Goal: Task Accomplishment & Management: Manage account settings

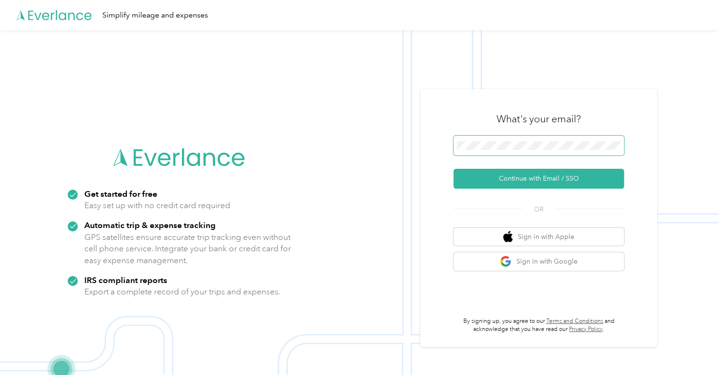
click at [522, 140] on span at bounding box center [538, 146] width 171 height 20
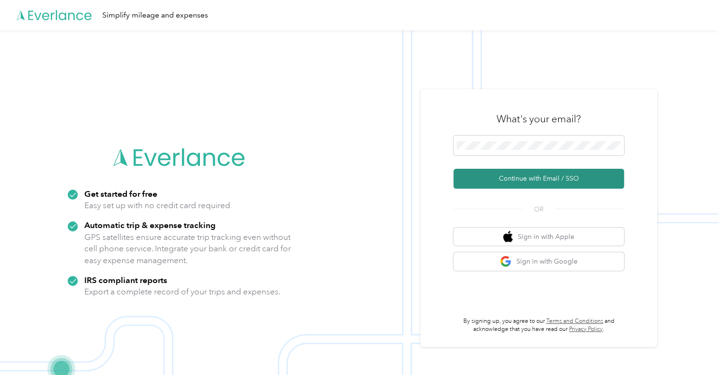
click at [549, 172] on button "Continue with Email / SSO" at bounding box center [538, 179] width 171 height 20
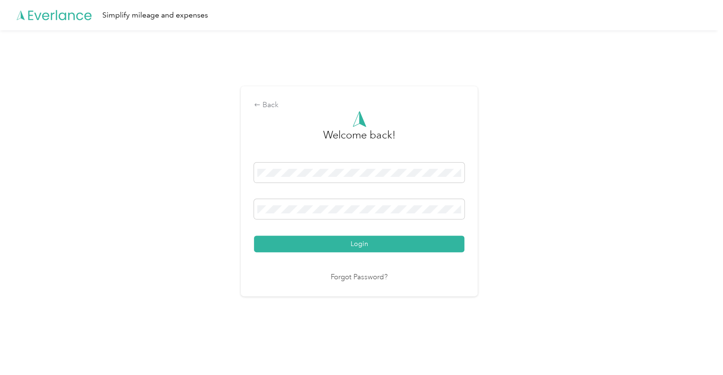
drag, startPoint x: 332, startPoint y: 245, endPoint x: 474, endPoint y: 237, distance: 142.8
click at [333, 245] on button "Login" at bounding box center [359, 243] width 210 height 17
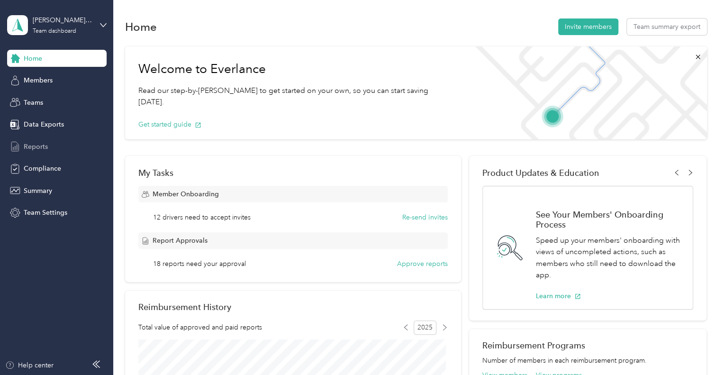
click at [37, 145] on span "Reports" at bounding box center [36, 147] width 24 height 10
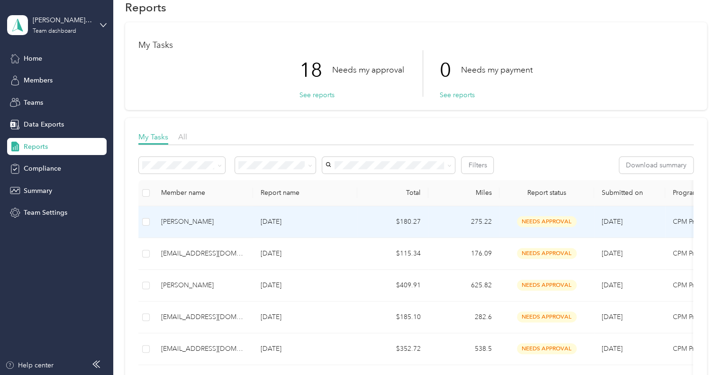
scroll to position [47, 0]
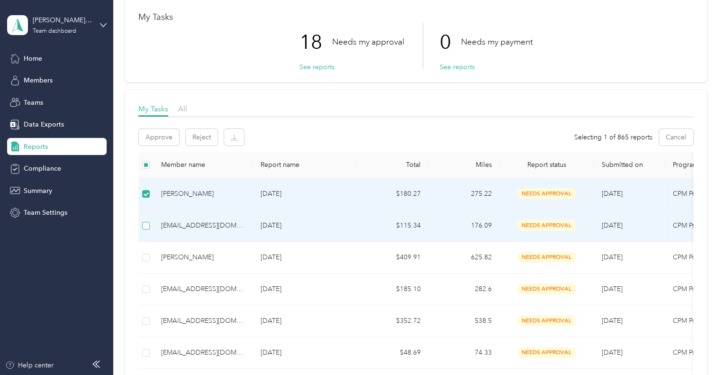
click at [144, 229] on label at bounding box center [146, 225] width 8 height 10
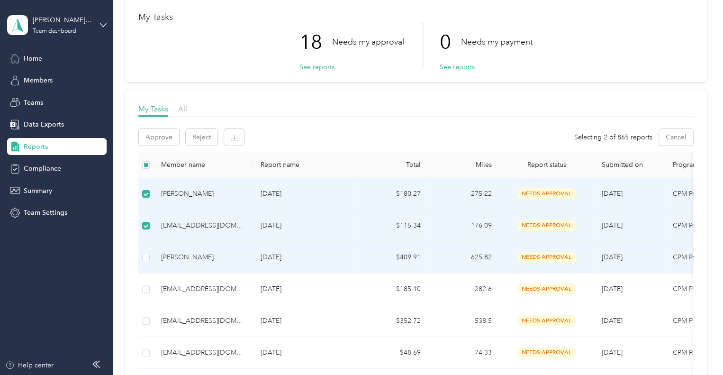
click at [150, 257] on td at bounding box center [145, 258] width 15 height 32
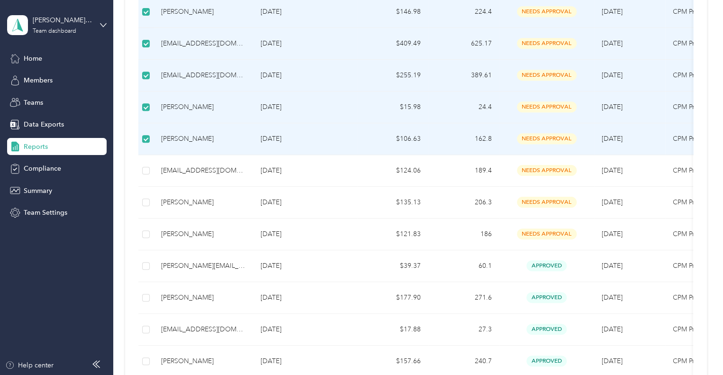
scroll to position [569, 0]
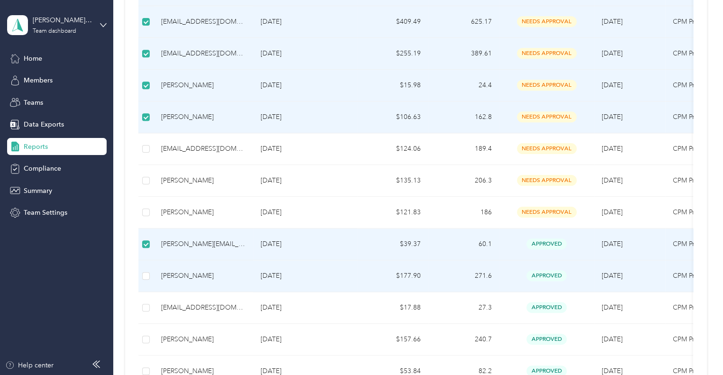
click at [150, 267] on td at bounding box center [145, 276] width 15 height 32
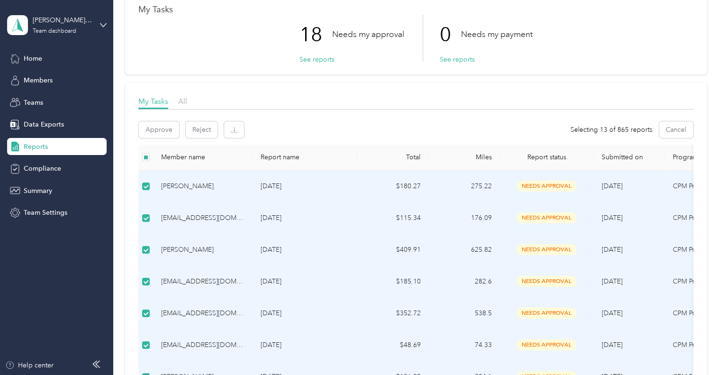
scroll to position [0, 0]
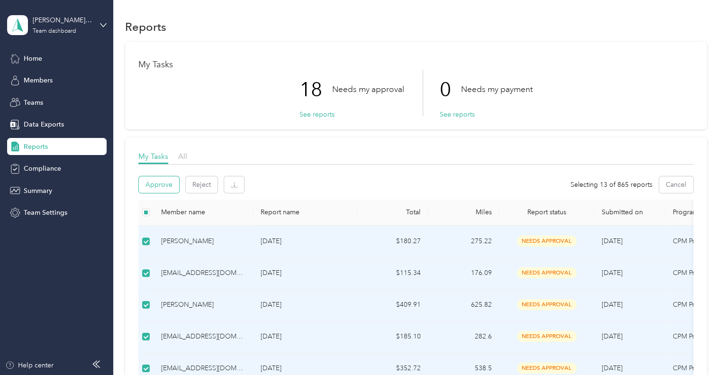
click at [156, 186] on button "Approve" at bounding box center [159, 184] width 40 height 17
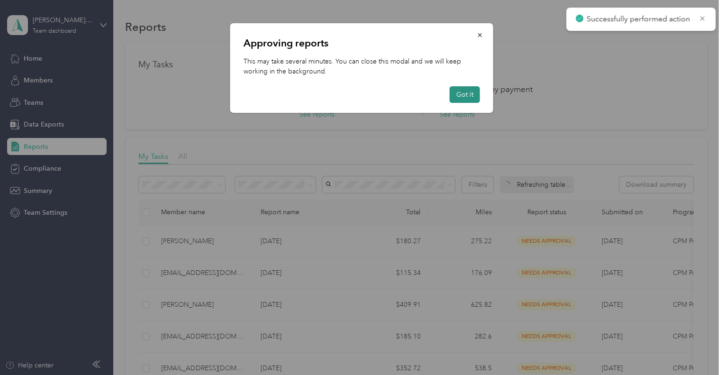
click at [471, 98] on button "Got it" at bounding box center [465, 94] width 30 height 17
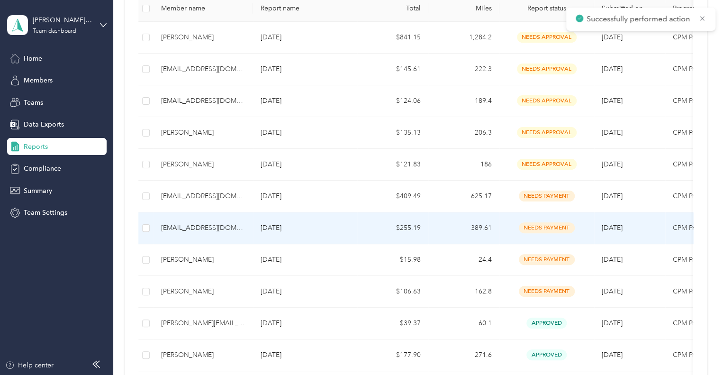
scroll to position [95, 0]
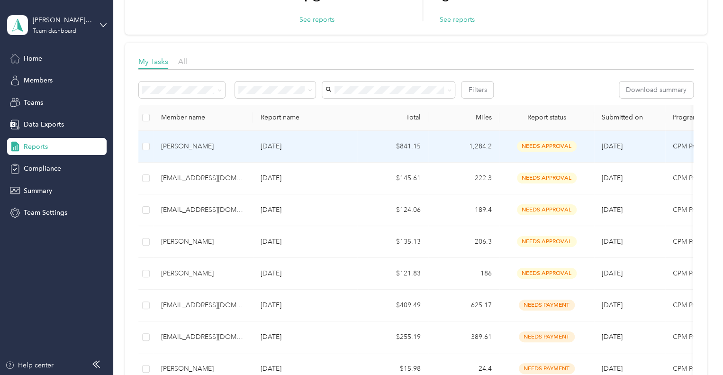
click at [195, 144] on div "[PERSON_NAME]" at bounding box center [203, 146] width 84 height 10
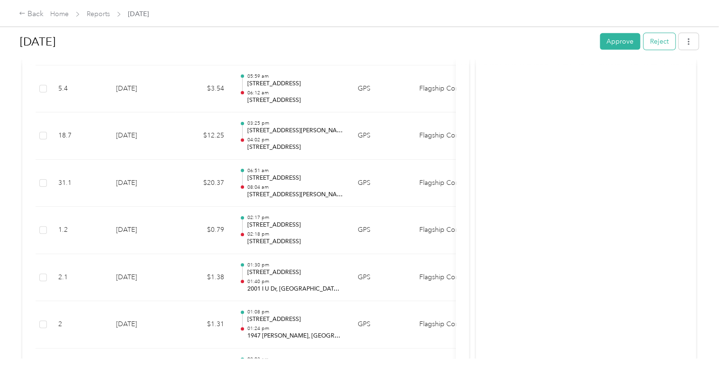
scroll to position [1374, 0]
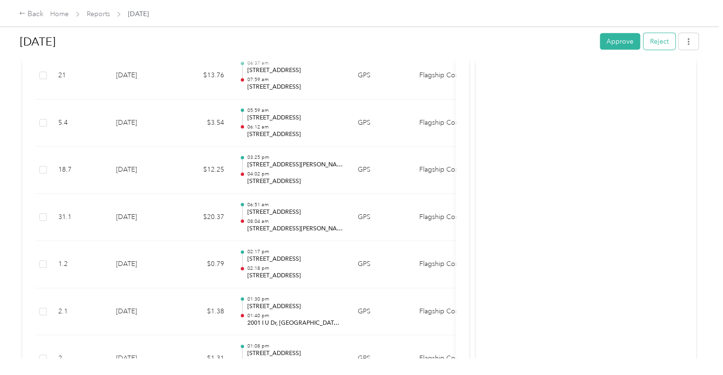
click at [660, 45] on button "Reject" at bounding box center [659, 41] width 32 height 17
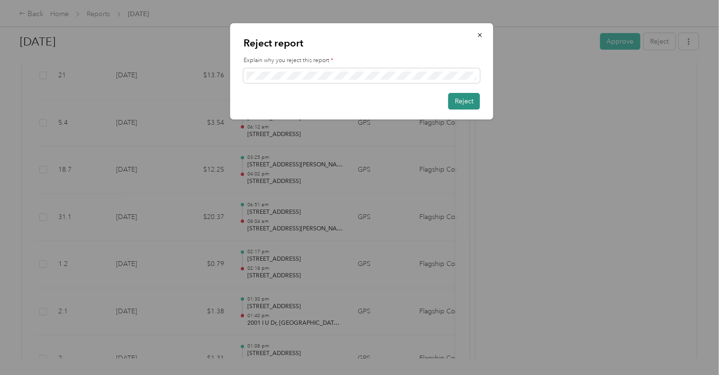
drag, startPoint x: 462, startPoint y: 103, endPoint x: 551, endPoint y: 100, distance: 89.6
click at [462, 103] on button "Reject" at bounding box center [464, 101] width 32 height 17
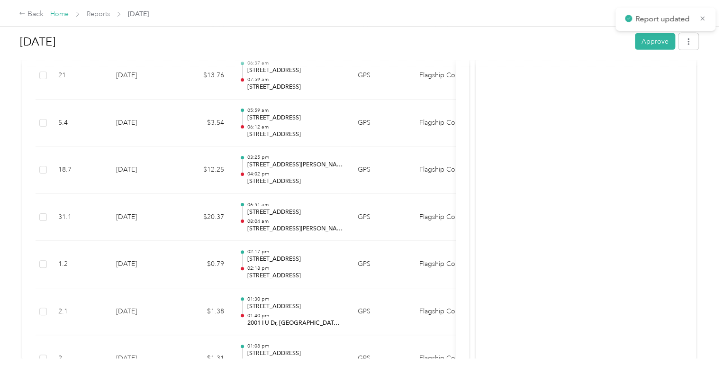
click at [62, 14] on link "Home" at bounding box center [59, 14] width 18 height 8
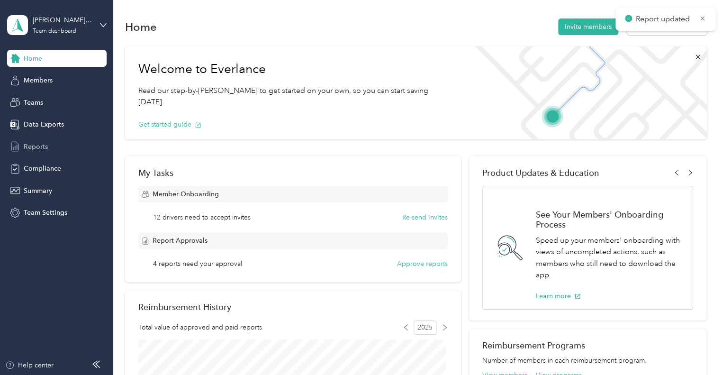
click at [34, 147] on span "Reports" at bounding box center [36, 147] width 24 height 10
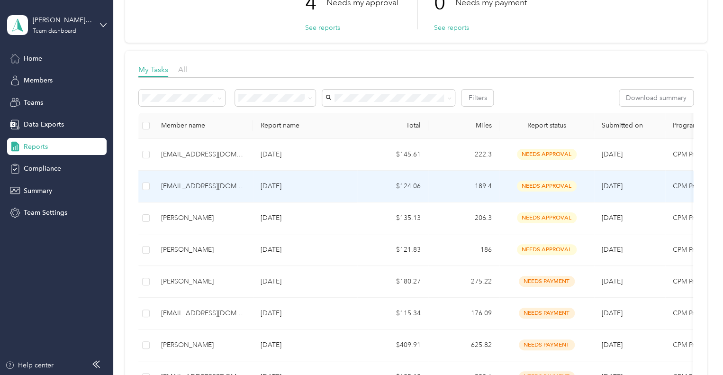
scroll to position [95, 0]
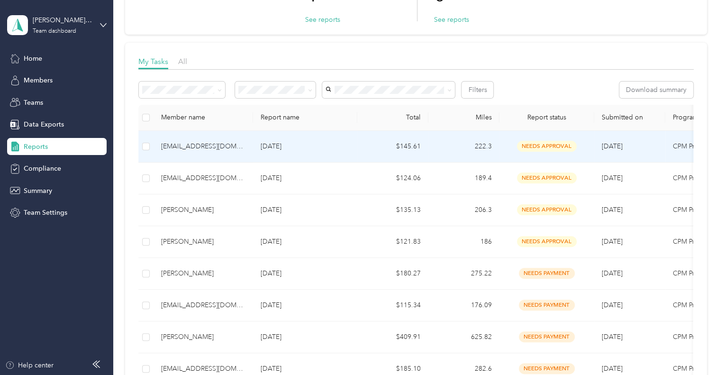
click at [214, 145] on div "[EMAIL_ADDRESS][DOMAIN_NAME]" at bounding box center [203, 146] width 84 height 10
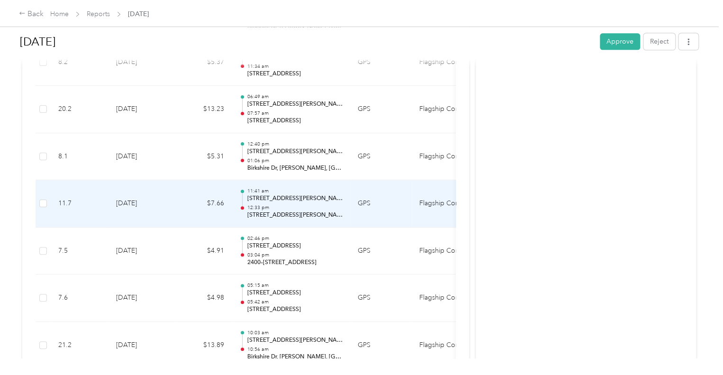
scroll to position [569, 0]
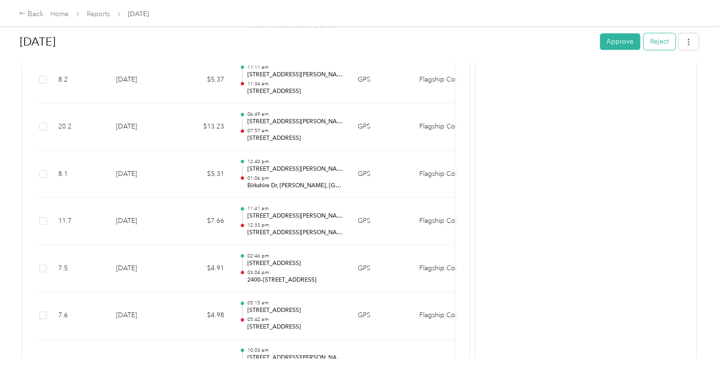
click at [658, 41] on button "Reject" at bounding box center [659, 41] width 32 height 17
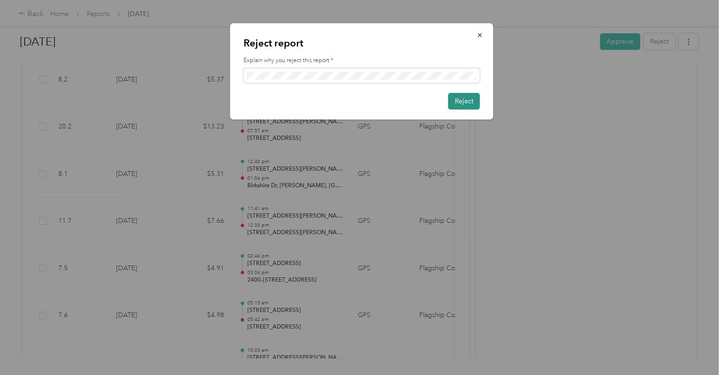
click at [464, 100] on button "Reject" at bounding box center [464, 101] width 32 height 17
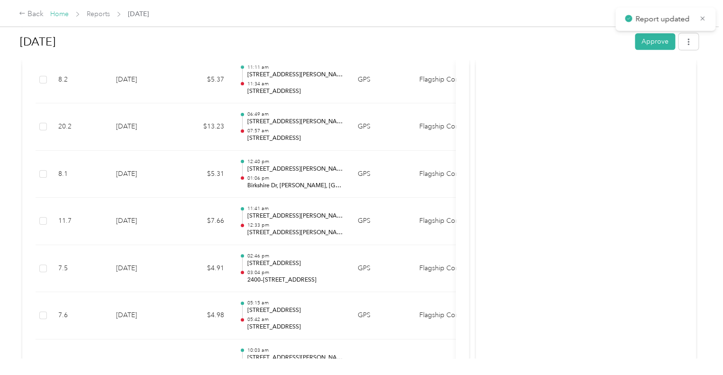
click at [58, 12] on link "Home" at bounding box center [59, 14] width 18 height 8
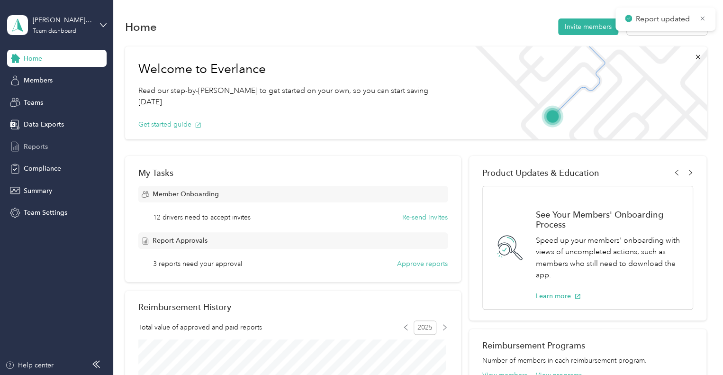
click at [36, 145] on span "Reports" at bounding box center [36, 147] width 24 height 10
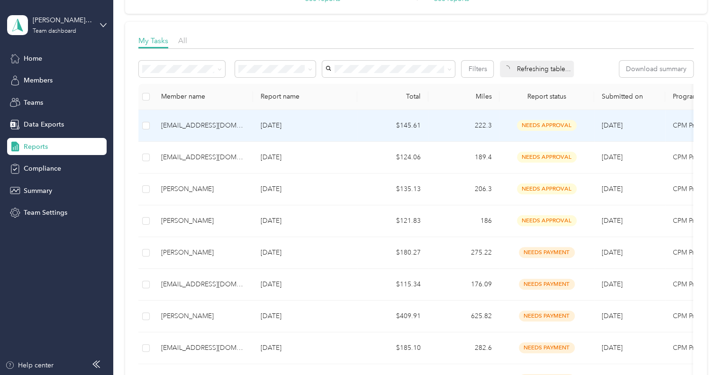
scroll to position [142, 0]
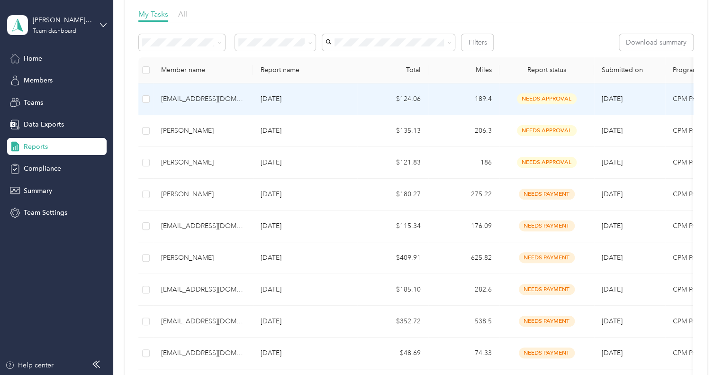
click at [200, 96] on div "[EMAIL_ADDRESS][DOMAIN_NAME]" at bounding box center [203, 99] width 84 height 10
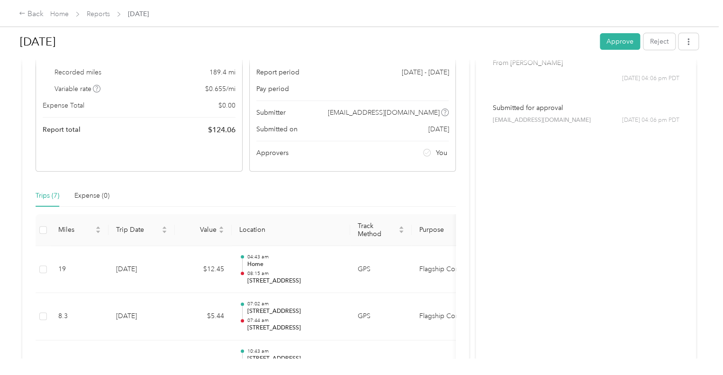
scroll to position [95, 0]
click at [656, 41] on button "Reject" at bounding box center [659, 41] width 32 height 17
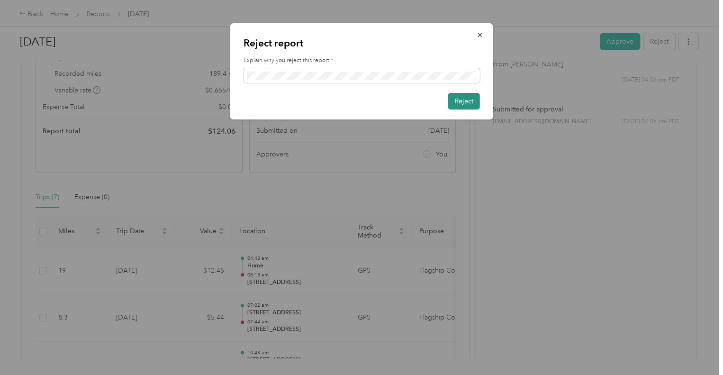
click at [460, 102] on button "Reject" at bounding box center [464, 101] width 32 height 17
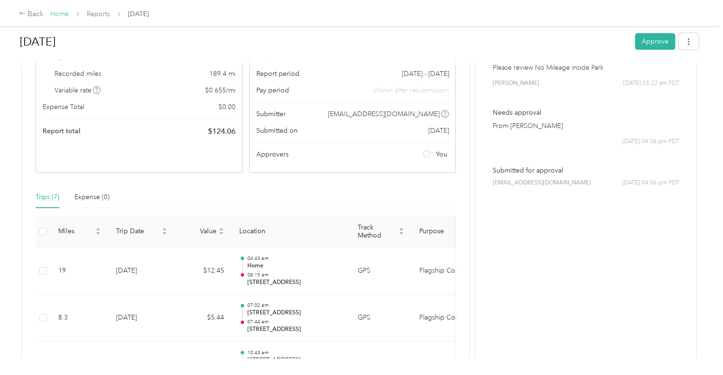
click at [63, 12] on link "Home" at bounding box center [59, 14] width 18 height 8
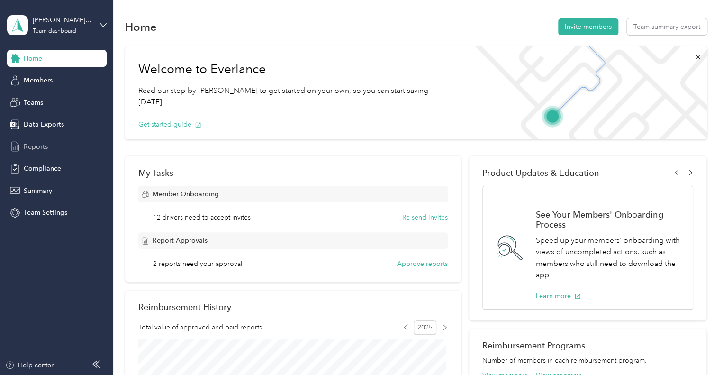
click at [31, 145] on span "Reports" at bounding box center [36, 147] width 24 height 10
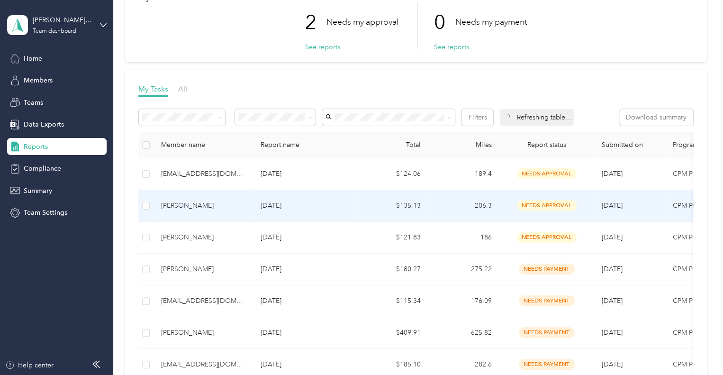
scroll to position [95, 0]
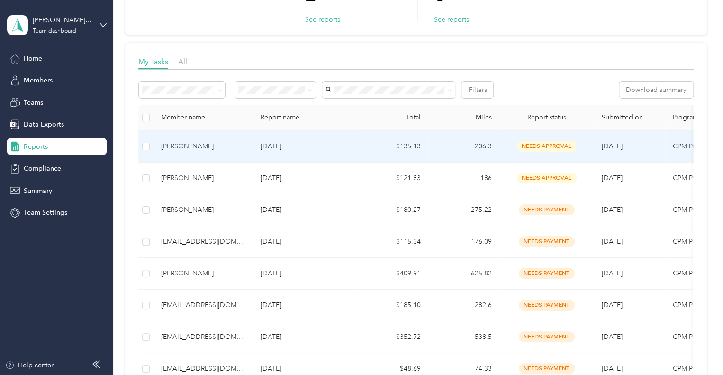
click at [189, 146] on div "[PERSON_NAME]" at bounding box center [203, 146] width 84 height 10
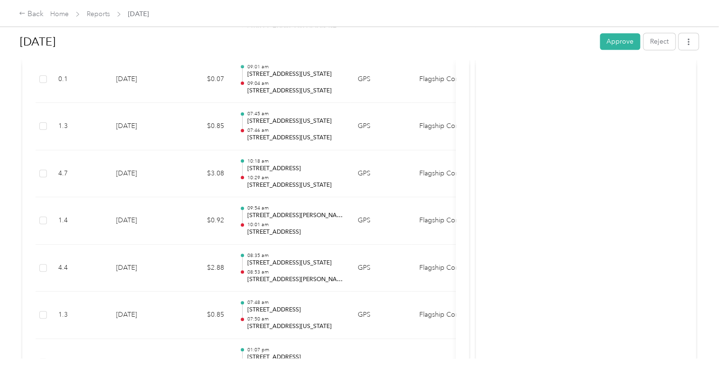
scroll to position [379, 0]
click at [617, 37] on button "Approve" at bounding box center [620, 41] width 40 height 17
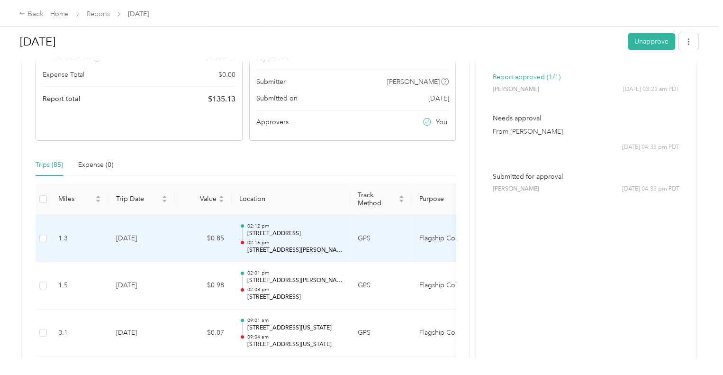
scroll to position [0, 0]
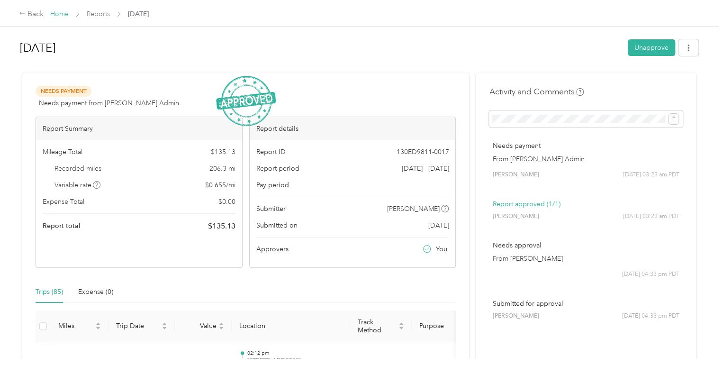
click at [56, 15] on link "Home" at bounding box center [59, 14] width 18 height 8
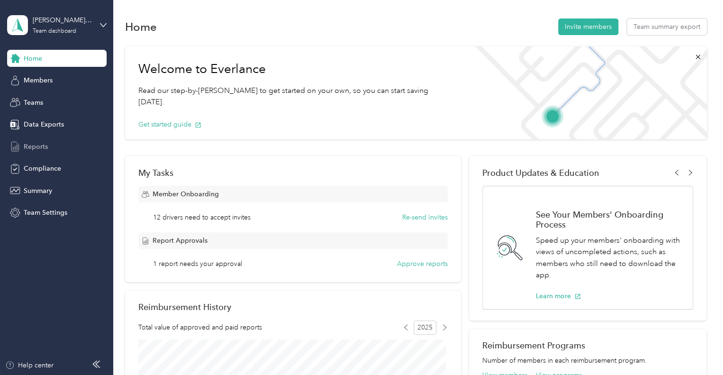
drag, startPoint x: 40, startPoint y: 149, endPoint x: 81, endPoint y: 141, distance: 42.0
click at [40, 148] on span "Reports" at bounding box center [36, 147] width 24 height 10
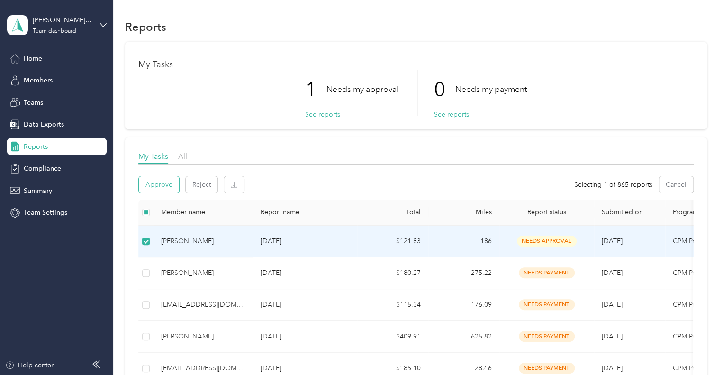
click at [156, 183] on button "Approve" at bounding box center [159, 184] width 40 height 17
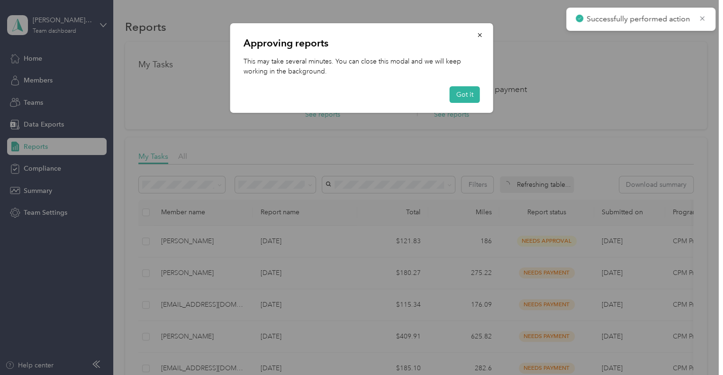
drag, startPoint x: 474, startPoint y: 91, endPoint x: 445, endPoint y: 99, distance: 29.5
click at [474, 91] on button "Got it" at bounding box center [465, 94] width 30 height 17
